Goal: Information Seeking & Learning: Learn about a topic

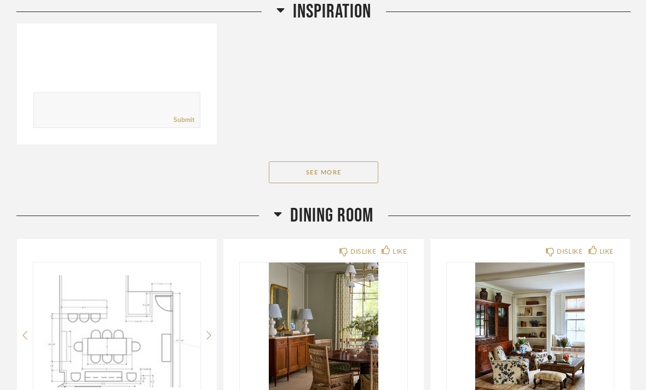
scroll to position [645, 0]
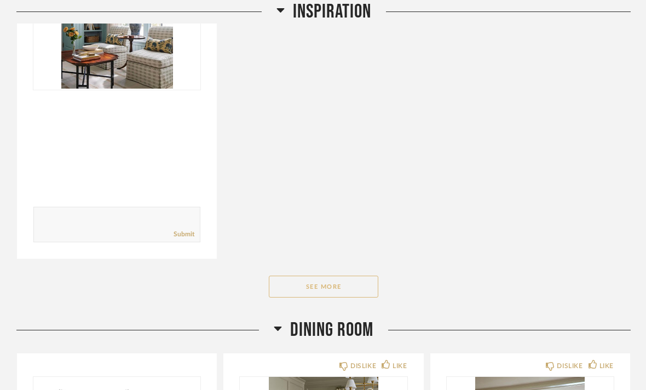
click at [288, 276] on button "See More" at bounding box center [323, 287] width 109 height 22
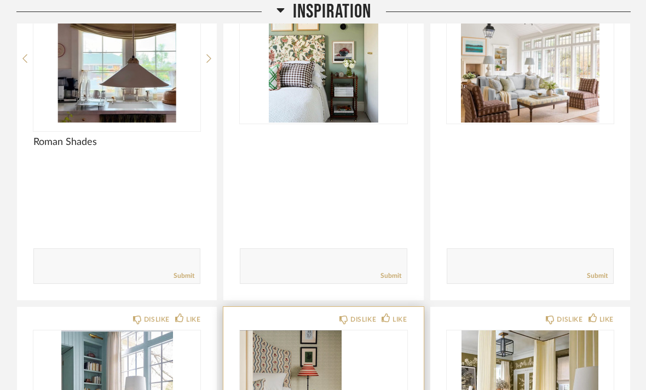
scroll to position [221, 0]
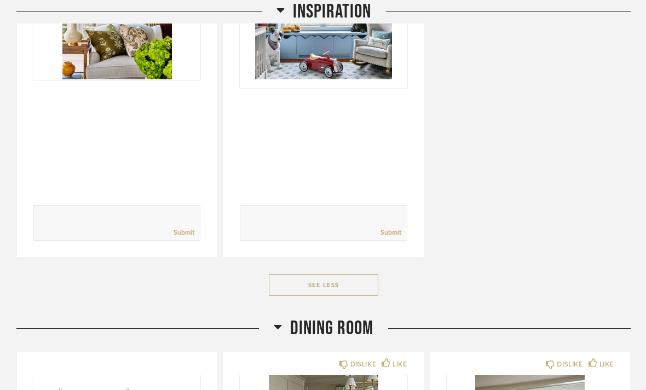
click at [317, 275] on button "See Less" at bounding box center [323, 286] width 109 height 22
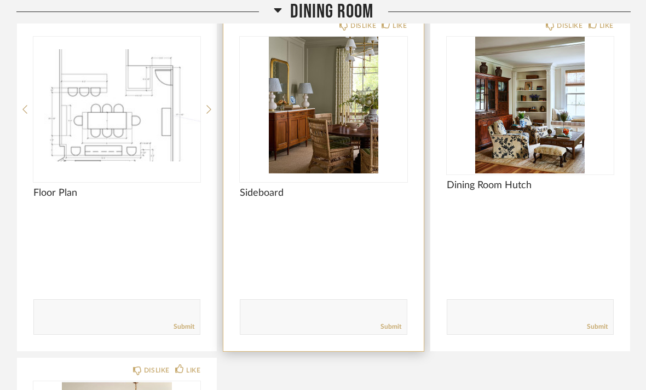
scroll to position [963, 0]
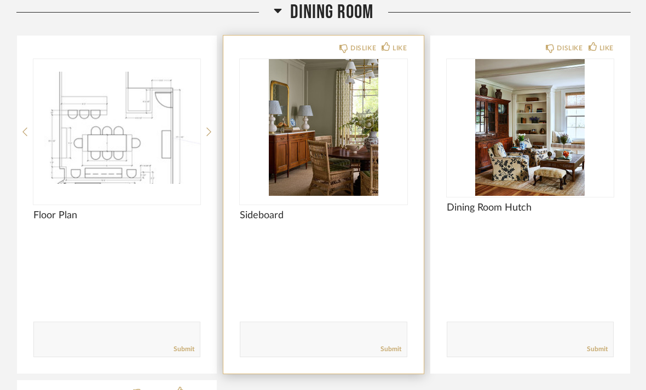
click at [348, 143] on img "0" at bounding box center [323, 127] width 167 height 137
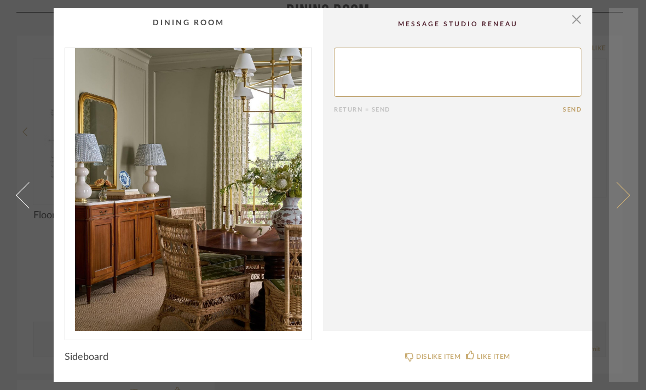
click at [623, 198] on span at bounding box center [617, 195] width 26 height 26
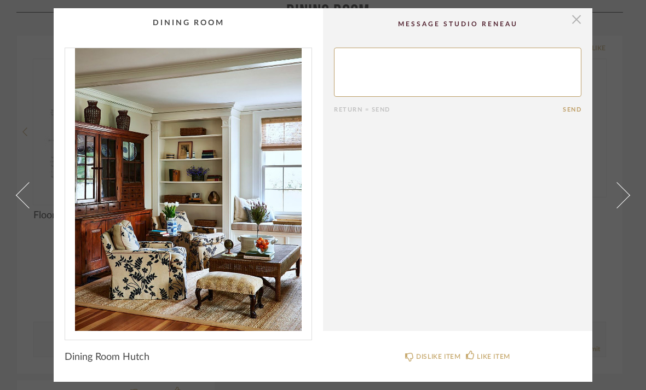
click at [575, 20] on span "button" at bounding box center [576, 19] width 22 height 22
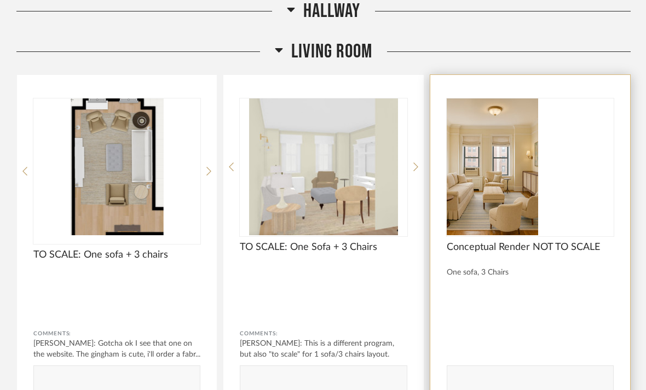
scroll to position [2050, 0]
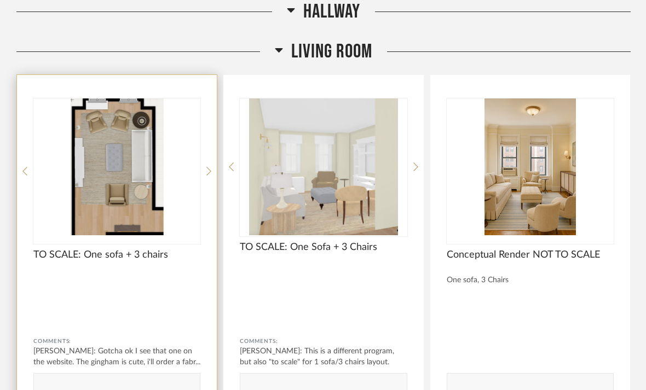
click at [135, 249] on span "TO SCALE: One sofa + 3 chairs" at bounding box center [116, 255] width 167 height 12
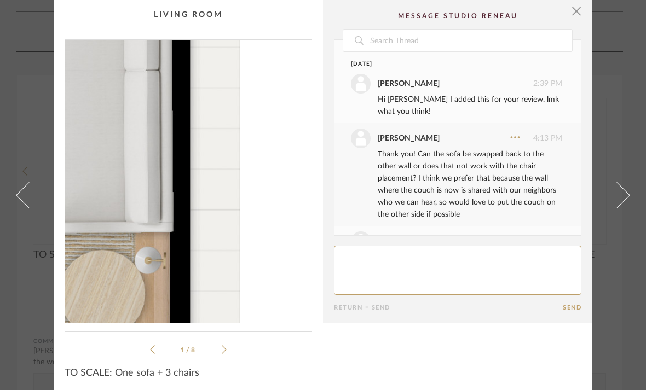
scroll to position [526, 0]
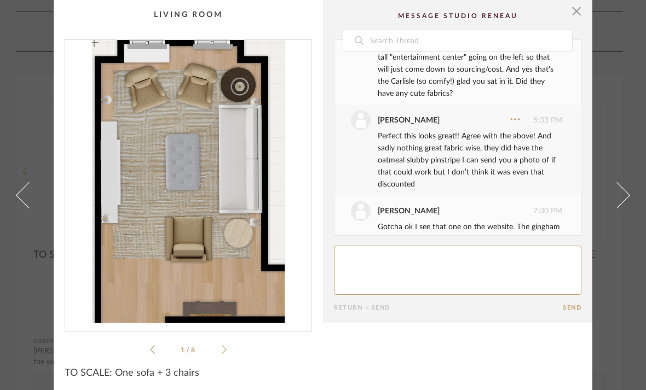
click at [229, 356] on div "1 / 8" at bounding box center [188, 197] width 247 height 317
click at [221, 351] on li "1 / 8" at bounding box center [188, 349] width 67 height 13
click at [223, 351] on icon at bounding box center [224, 350] width 5 height 10
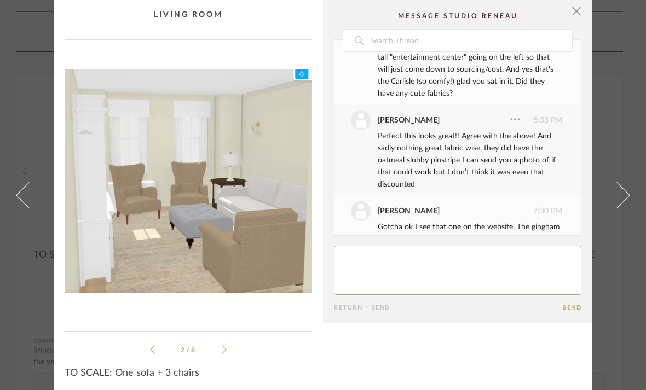
click at [223, 351] on icon at bounding box center [224, 350] width 5 height 10
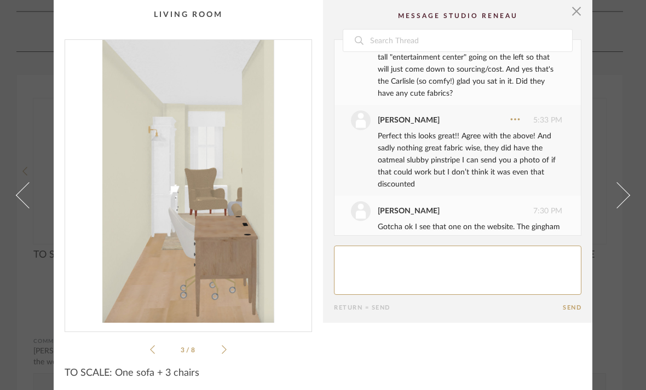
click at [226, 354] on icon at bounding box center [224, 350] width 5 height 10
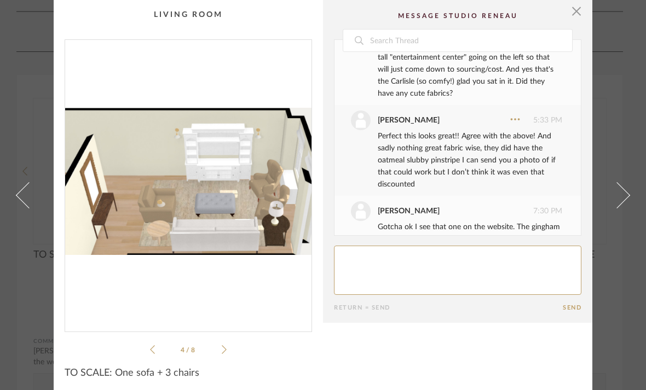
click at [227, 356] on cpp-summary-info "TO SCALE: One sofa + 3 chairs" at bounding box center [188, 369] width 269 height 27
click at [225, 355] on ul "4 / 8" at bounding box center [188, 349] width 77 height 13
click at [226, 354] on icon at bounding box center [224, 350] width 5 height 10
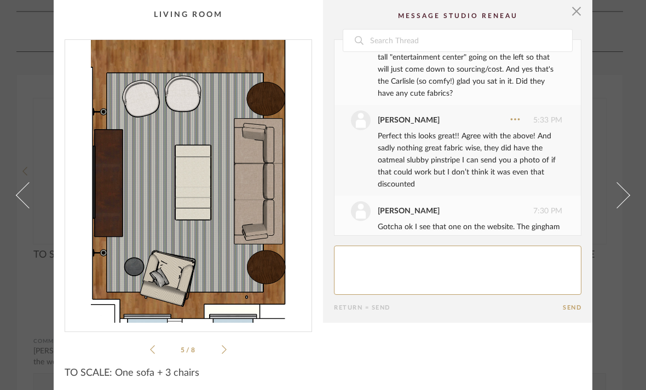
click at [226, 354] on icon at bounding box center [224, 350] width 5 height 10
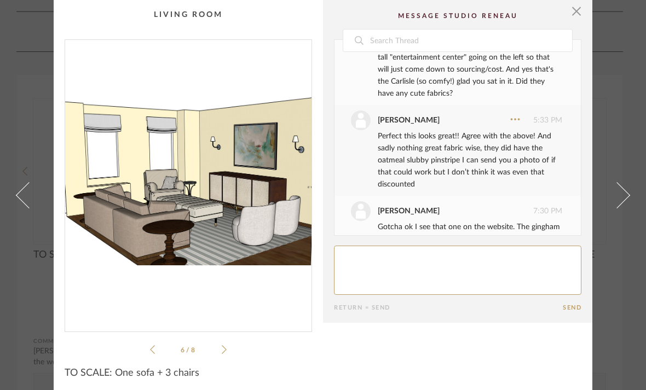
click at [226, 354] on icon at bounding box center [224, 350] width 5 height 10
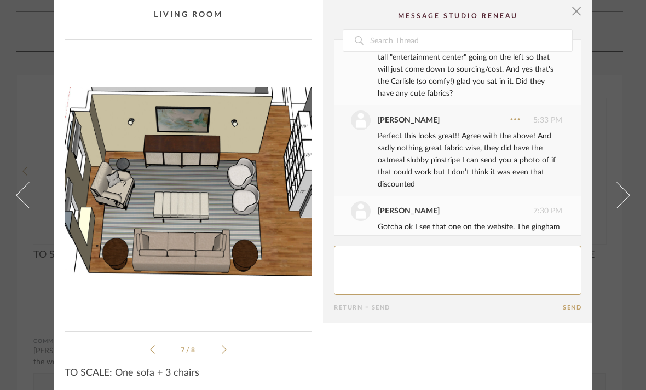
click at [226, 354] on icon at bounding box center [224, 350] width 5 height 10
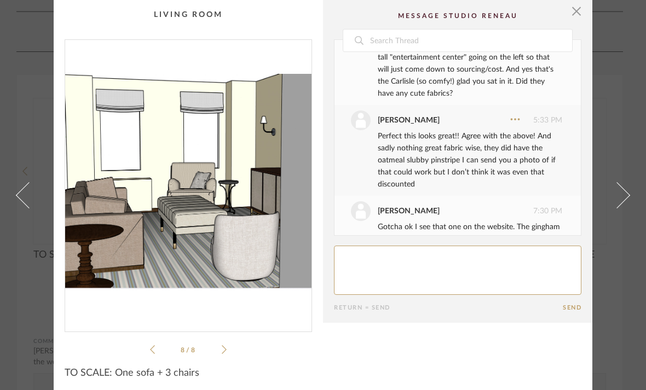
click at [226, 354] on icon at bounding box center [224, 350] width 5 height 10
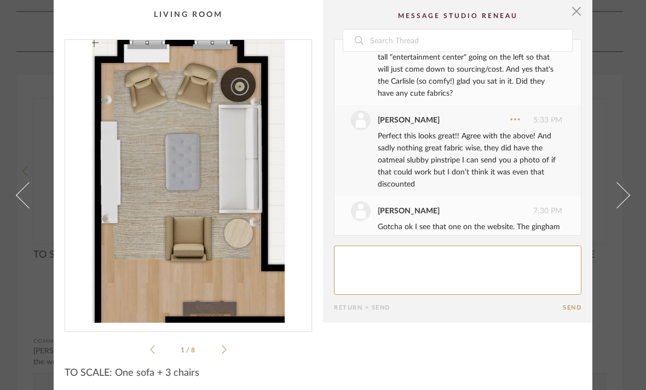
click at [226, 355] on ul "1 / 8" at bounding box center [188, 349] width 77 height 13
click at [157, 355] on li "1 / 8" at bounding box center [188, 349] width 67 height 13
click at [227, 353] on div "1 / 8" at bounding box center [188, 197] width 247 height 317
click at [224, 350] on icon at bounding box center [224, 350] width 5 height 10
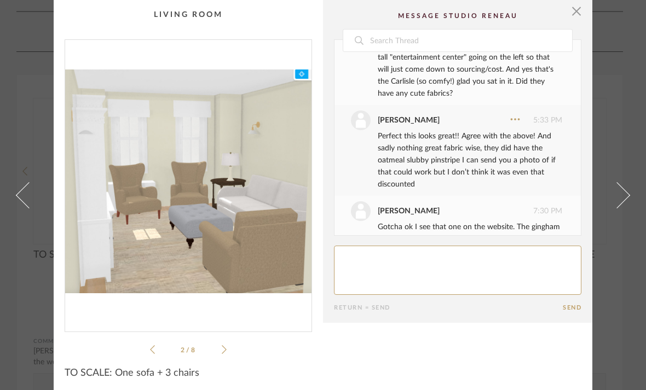
click at [224, 350] on icon at bounding box center [224, 350] width 5 height 10
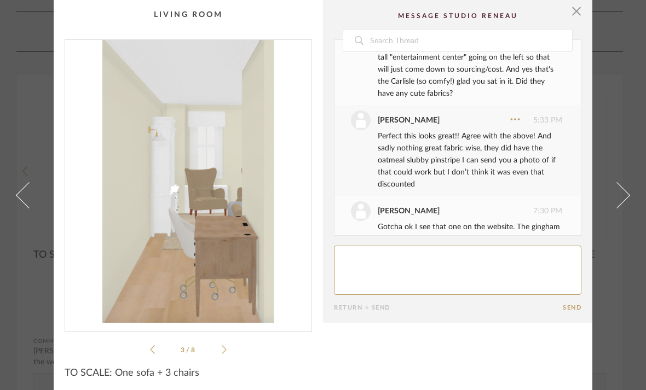
click at [225, 351] on icon at bounding box center [224, 349] width 5 height 9
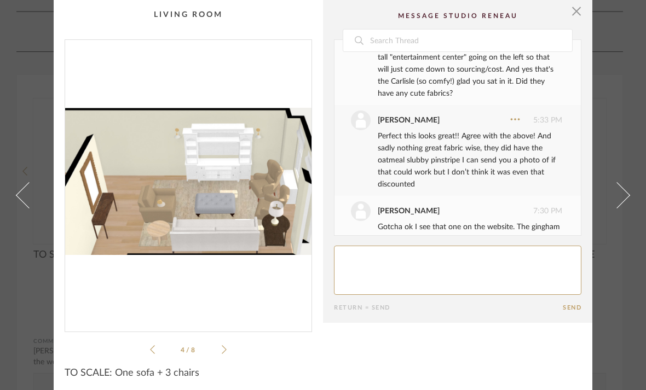
click at [225, 351] on icon at bounding box center [224, 350] width 5 height 10
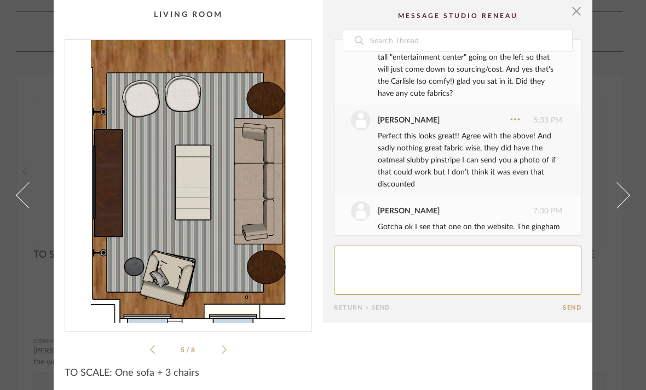
click at [226, 351] on icon at bounding box center [224, 350] width 5 height 10
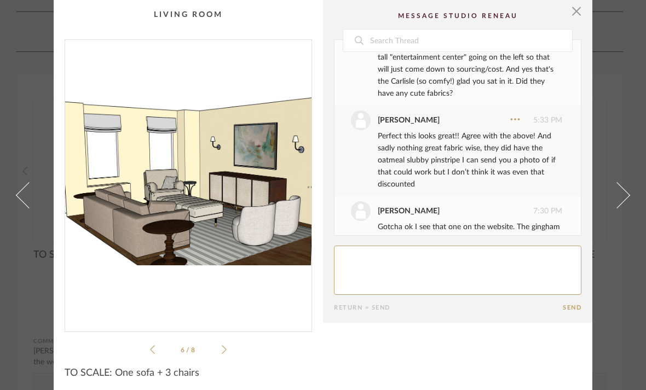
click at [226, 351] on icon at bounding box center [224, 350] width 5 height 10
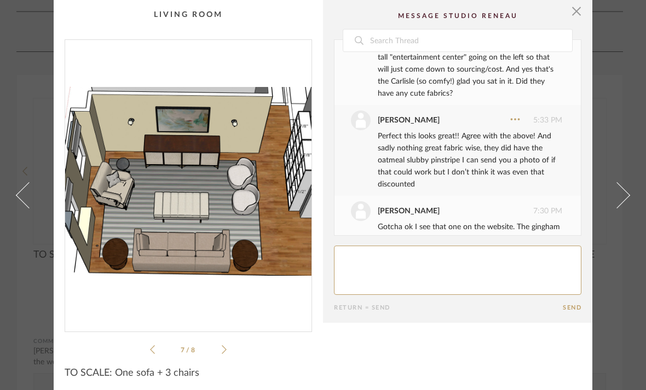
click at [226, 351] on icon at bounding box center [224, 350] width 5 height 10
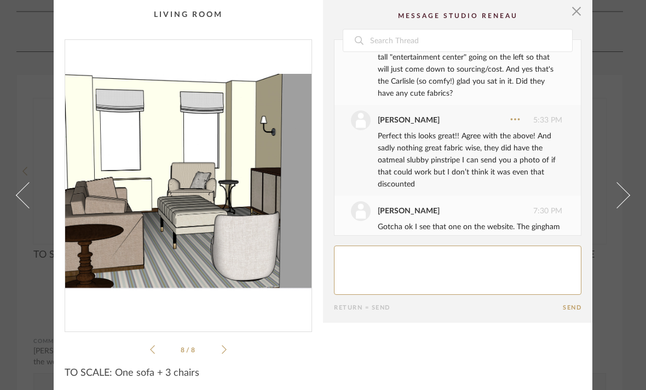
click at [226, 352] on icon at bounding box center [224, 350] width 5 height 10
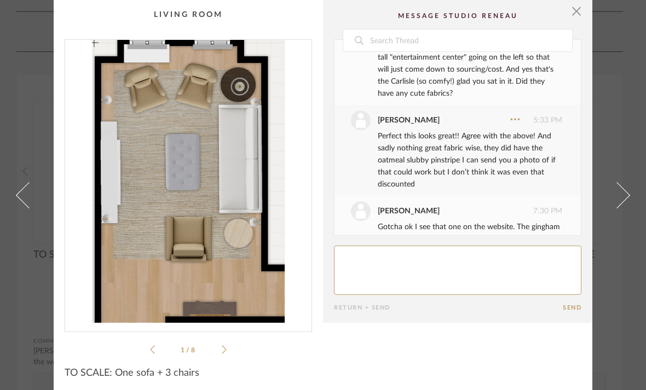
click at [226, 352] on icon at bounding box center [224, 350] width 5 height 10
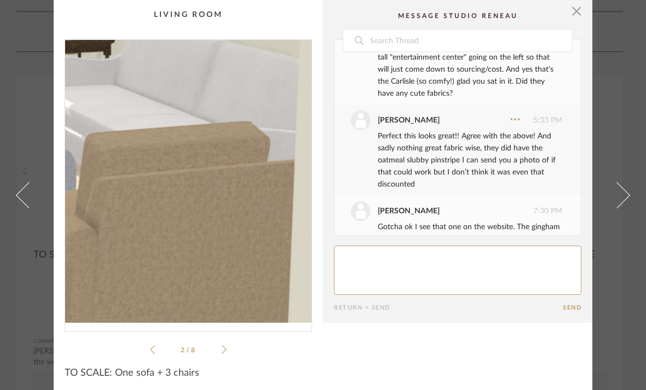
click at [274, 228] on img "1" at bounding box center [188, 181] width 246 height 283
